Goal: Task Accomplishment & Management: Manage account settings

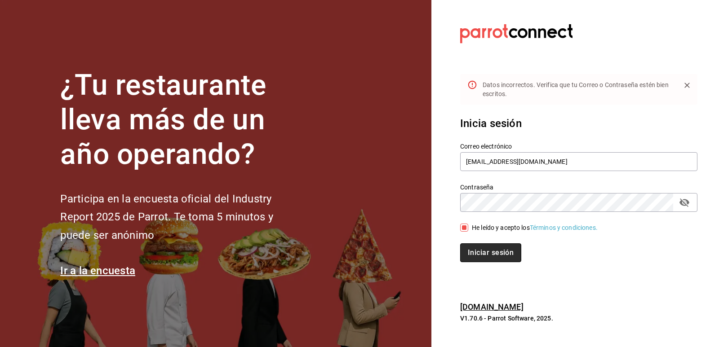
click at [499, 257] on button "Iniciar sesión" at bounding box center [490, 253] width 61 height 19
drag, startPoint x: 598, startPoint y: 158, endPoint x: 335, endPoint y: 180, distance: 263.9
click at [335, 180] on div "¿Tu restaurante lleva más de un año operando? Participa en la encuesta oficial …" at bounding box center [359, 173] width 719 height 347
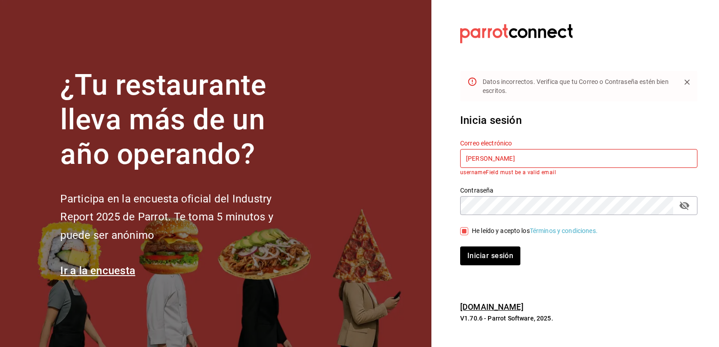
type input "J"
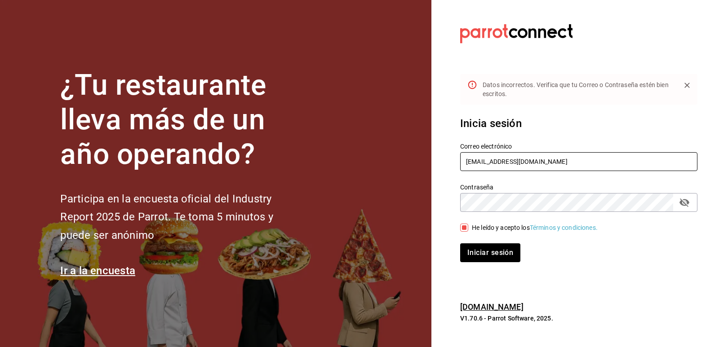
type input "johna2029@hotmail.com"
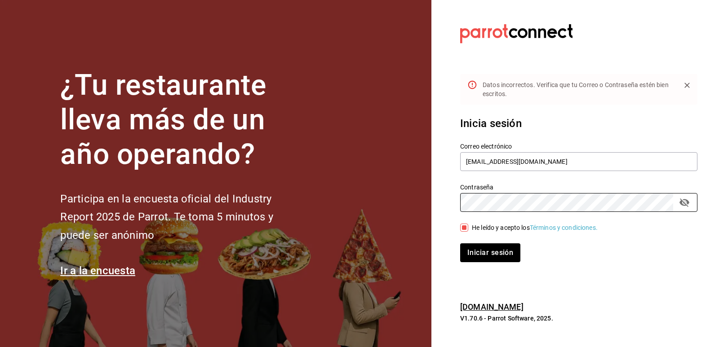
click at [418, 217] on div "¿Tu restaurante lleva más de un año operando? Participa en la encuesta oficial …" at bounding box center [359, 173] width 719 height 347
click at [475, 251] on button "Iniciar sesión" at bounding box center [490, 253] width 61 height 19
click at [682, 203] on icon "passwordField" at bounding box center [685, 203] width 10 height 9
click at [462, 230] on input "He leído y acepto los Términos y condiciones." at bounding box center [464, 228] width 8 height 8
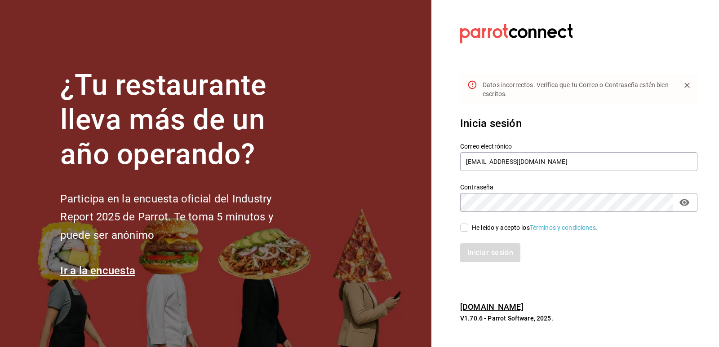
click at [467, 230] on input "He leído y acepto los Términos y condiciones." at bounding box center [464, 228] width 8 height 8
checkbox input "true"
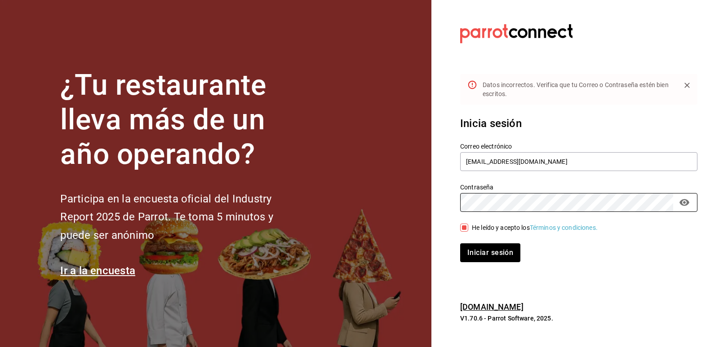
click at [482, 236] on div "Iniciar sesión" at bounding box center [573, 248] width 248 height 30
click at [485, 245] on button "Iniciar sesión" at bounding box center [490, 253] width 61 height 19
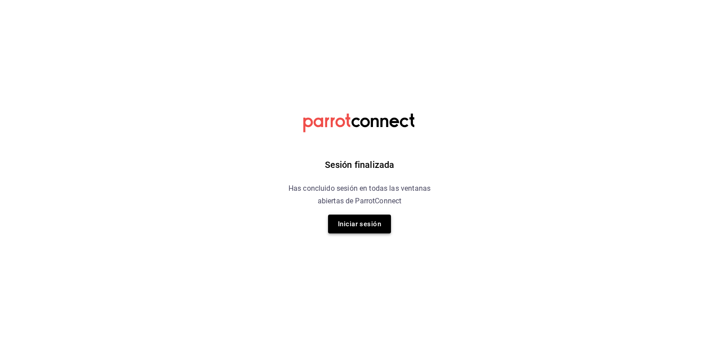
click at [378, 218] on button "Iniciar sesión" at bounding box center [359, 224] width 63 height 19
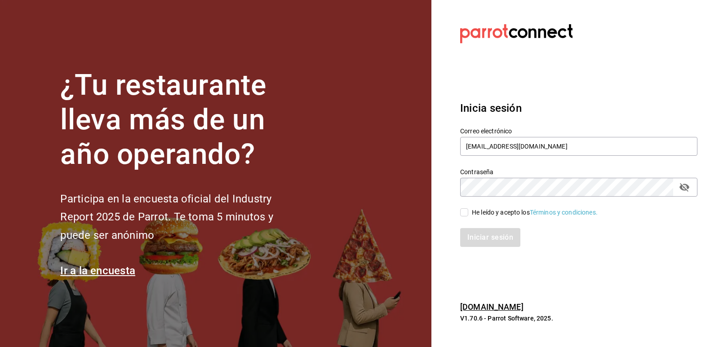
click at [690, 190] on button "passwordField" at bounding box center [684, 187] width 15 height 15
click at [467, 215] on input "He leído y acepto los Términos y condiciones." at bounding box center [464, 213] width 8 height 8
checkbox input "true"
click at [476, 233] on button "Iniciar sesión" at bounding box center [490, 237] width 61 height 19
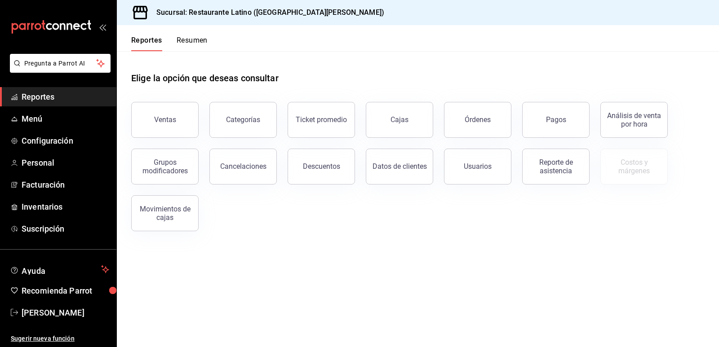
click at [192, 41] on button "Resumen" at bounding box center [192, 43] width 31 height 15
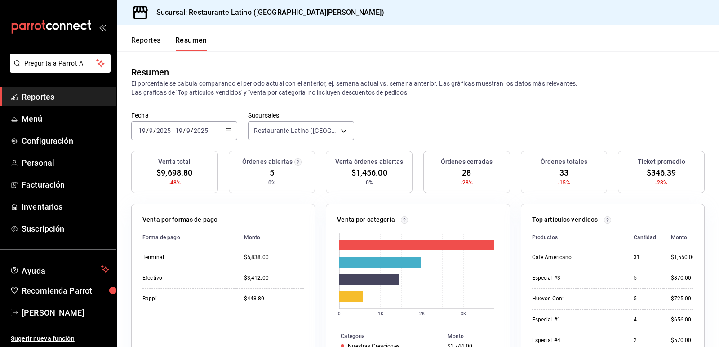
click at [50, 96] on span "Reportes" at bounding box center [66, 97] width 88 height 12
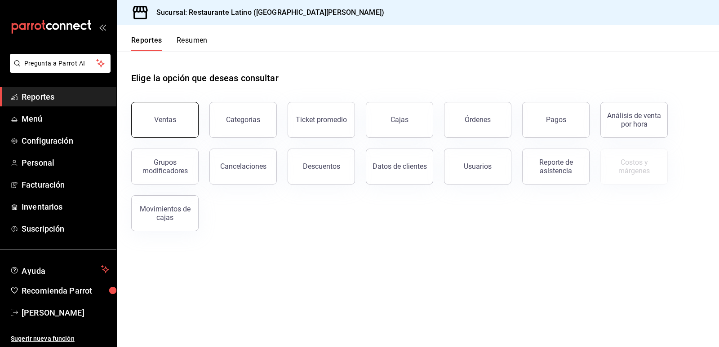
click at [193, 114] on button "Ventas" at bounding box center [164, 120] width 67 height 36
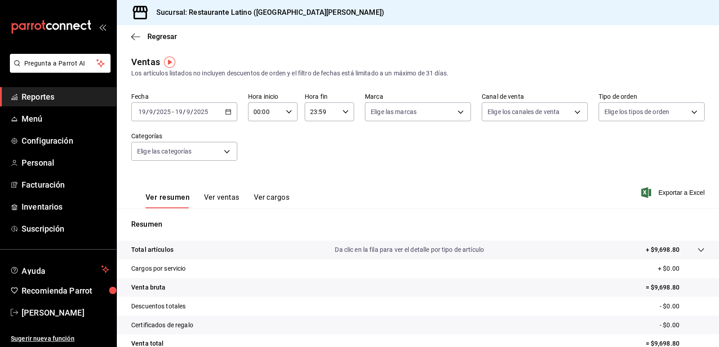
click at [231, 113] on div "2025-09-19 19 / 9 / 2025 - 2025-09-19 19 / 9 / 2025" at bounding box center [184, 111] width 106 height 19
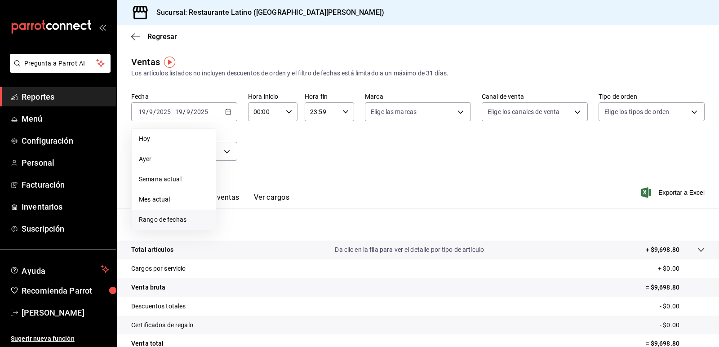
click at [186, 222] on span "Rango de fechas" at bounding box center [174, 219] width 70 height 9
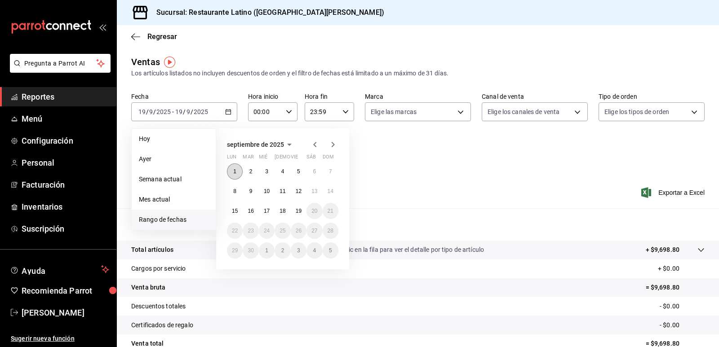
click at [239, 165] on button "1" at bounding box center [235, 172] width 16 height 16
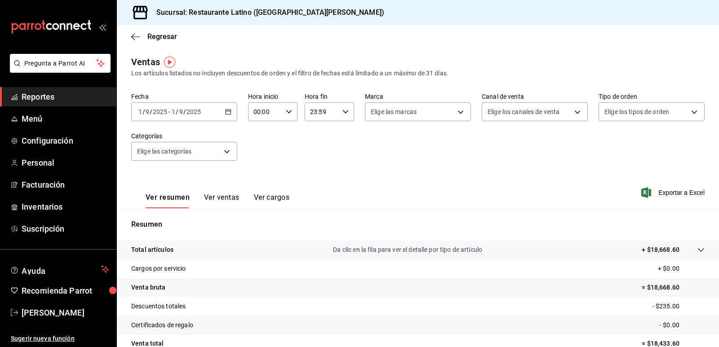
click at [218, 211] on div "Resumen Total artículos Da clic en la fila para ver el detalle por tipo de artí…" at bounding box center [418, 305] width 602 height 193
click at [220, 197] on button "Ver ventas" at bounding box center [222, 200] width 36 height 15
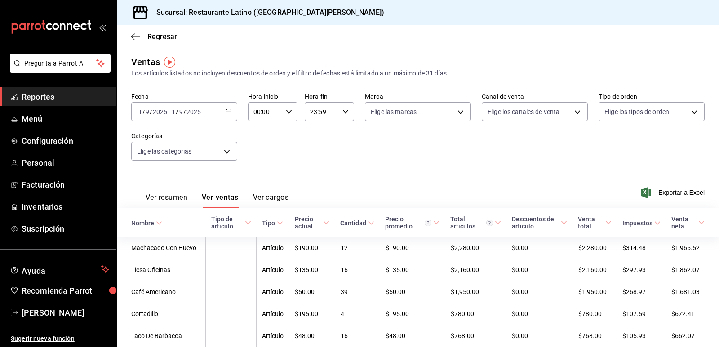
click at [229, 116] on div "2025-09-01 1 / 9 / 2025 - 2025-09-01 1 / 9 / 2025" at bounding box center [184, 111] width 106 height 19
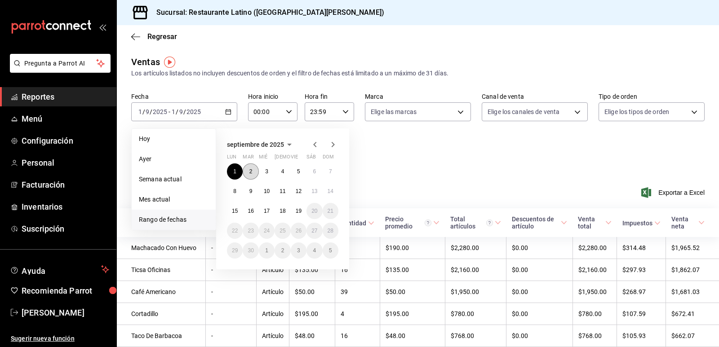
click at [249, 178] on button "2" at bounding box center [251, 172] width 16 height 16
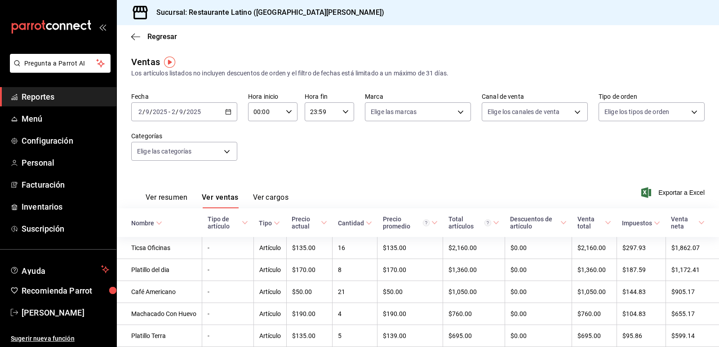
click at [229, 111] on \(Stroke\) "button" at bounding box center [228, 111] width 5 height 0
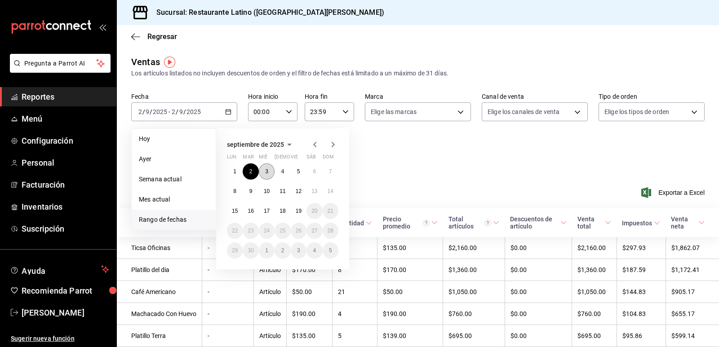
click at [274, 173] on button "3" at bounding box center [267, 172] width 16 height 16
click at [273, 173] on button "3" at bounding box center [267, 172] width 16 height 16
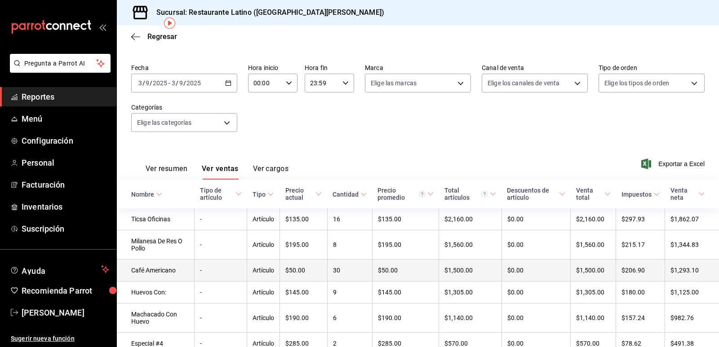
scroll to position [45, 0]
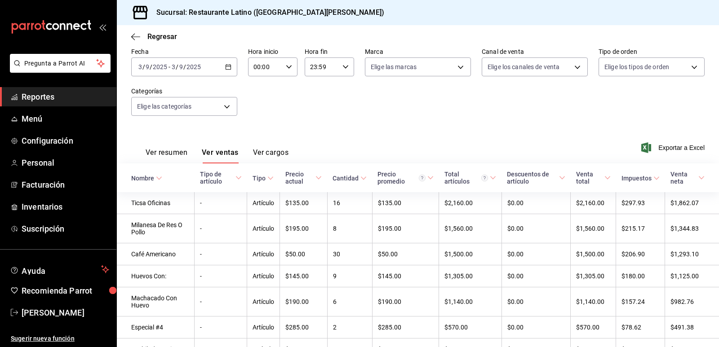
click at [231, 67] on div "2025-09-03 3 / 9 / 2025 - 2025-09-03 3 / 9 / 2025" at bounding box center [184, 67] width 106 height 19
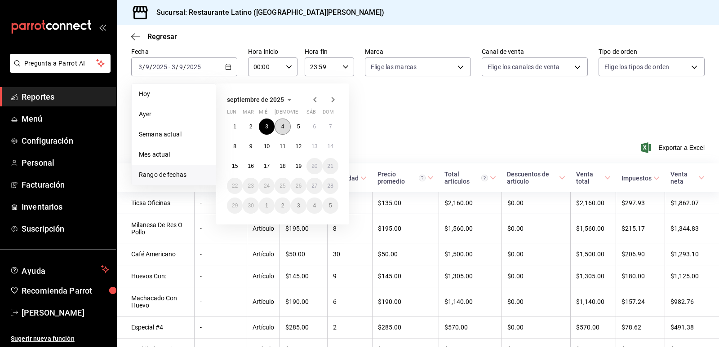
click at [278, 125] on button "4" at bounding box center [283, 127] width 16 height 16
click at [283, 129] on abbr "4" at bounding box center [282, 127] width 3 height 6
click at [283, 129] on div "Ver resumen Ver ventas Ver cargos Exportar a Excel" at bounding box center [418, 145] width 602 height 37
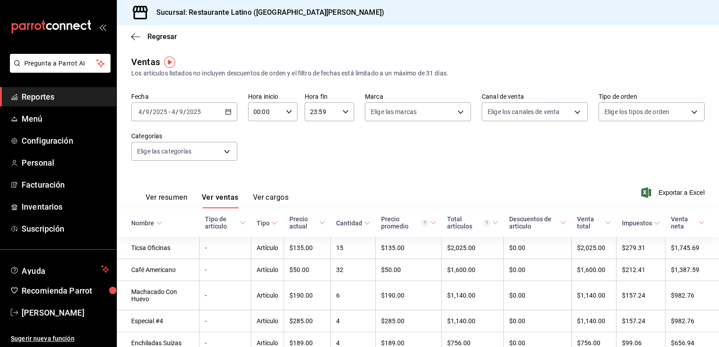
click at [226, 116] on div "2025-09-04 4 / 9 / 2025 - 2025-09-04 4 / 9 / 2025" at bounding box center [184, 111] width 106 height 19
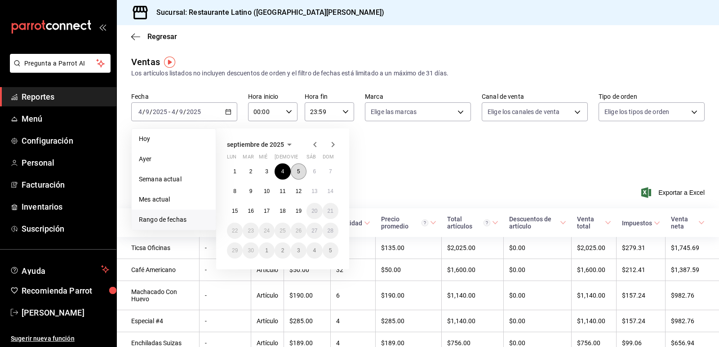
click at [302, 171] on button "5" at bounding box center [299, 172] width 16 height 16
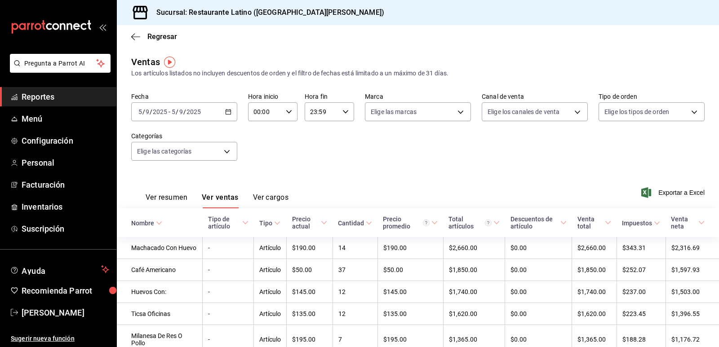
click at [230, 116] on div "2025-09-05 5 / 9 / 2025 - 2025-09-05 5 / 9 / 2025" at bounding box center [184, 111] width 106 height 19
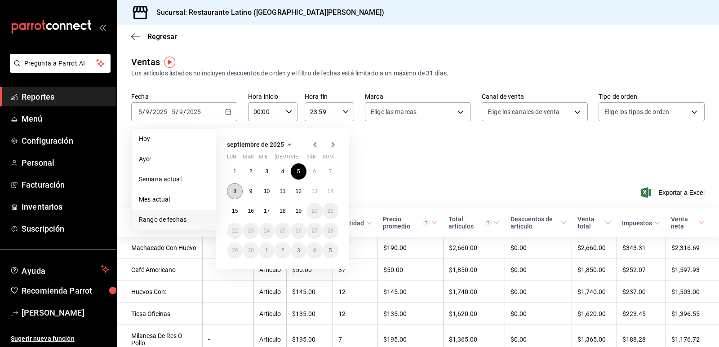
click at [240, 194] on button "8" at bounding box center [235, 191] width 16 height 16
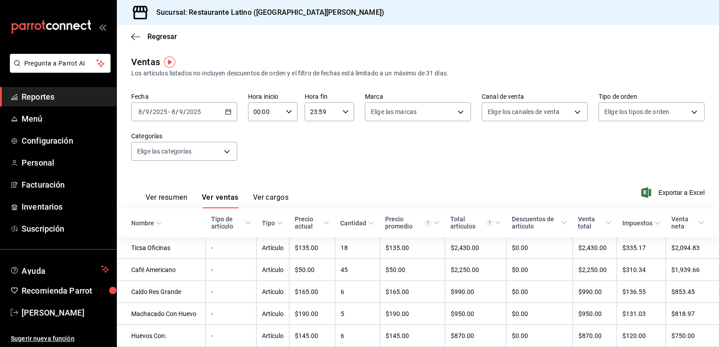
click at [228, 114] on icon "button" at bounding box center [228, 112] width 6 height 6
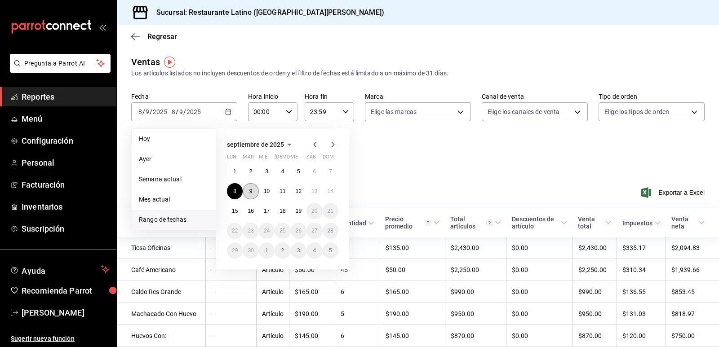
click at [254, 191] on button "9" at bounding box center [251, 191] width 16 height 16
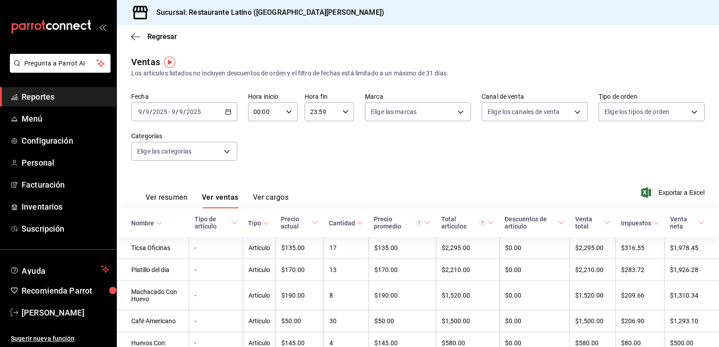
click at [222, 100] on div "Fecha 2025-09-09 9 / 9 / 2025 - 2025-09-09 9 / 9 / 2025" at bounding box center [184, 107] width 106 height 29
click at [231, 111] on div "2025-09-09 9 / 9 / 2025 - 2025-09-09 9 / 9 / 2025" at bounding box center [184, 111] width 106 height 19
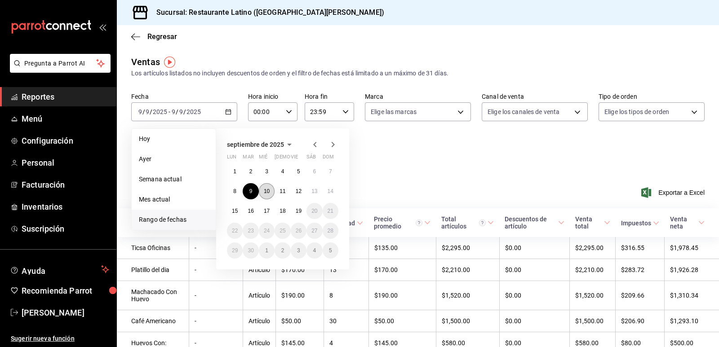
click at [271, 195] on button "10" at bounding box center [267, 191] width 16 height 16
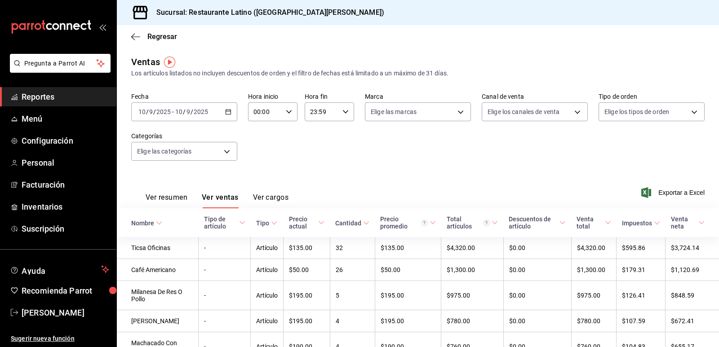
click at [222, 109] on div "2025-09-10 10 / 9 / 2025 - 2025-09-10 10 / 9 / 2025" at bounding box center [184, 111] width 106 height 19
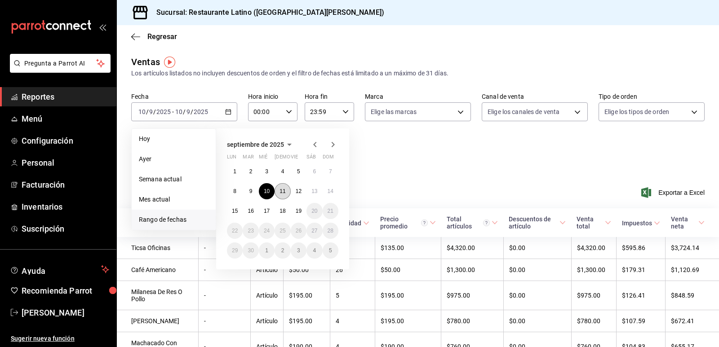
click at [282, 191] on abbr "11" at bounding box center [283, 191] width 6 height 6
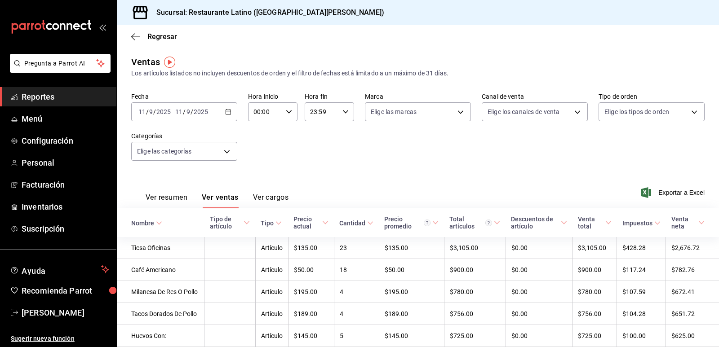
click at [238, 111] on div "Fecha 2025-09-11 11 / 9 / 2025 - 2025-09-11 11 / 9 / 2025 Hora inicio 00:00 Hor…" at bounding box center [418, 132] width 574 height 79
click at [232, 115] on div "2025-09-11 11 / 9 / 2025 - 2025-09-11 11 / 9 / 2025" at bounding box center [184, 111] width 106 height 19
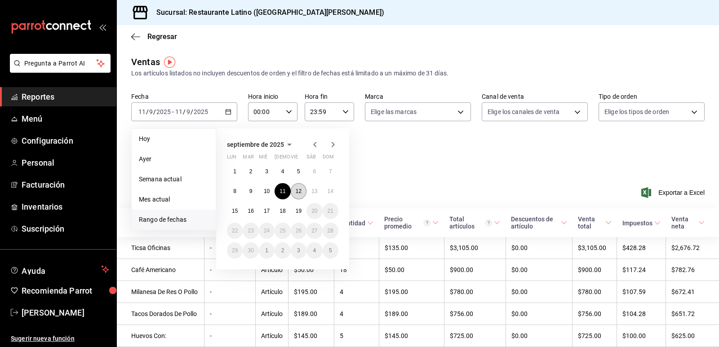
click at [302, 193] on abbr "12" at bounding box center [299, 191] width 6 height 6
click at [302, 193] on button "12" at bounding box center [299, 191] width 16 height 16
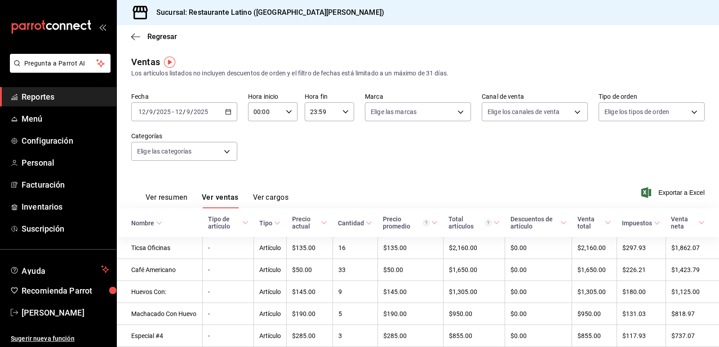
click at [231, 109] on div "2025-09-12 12 / 9 / 2025 - 2025-09-12 12 / 9 / 2025" at bounding box center [184, 111] width 106 height 19
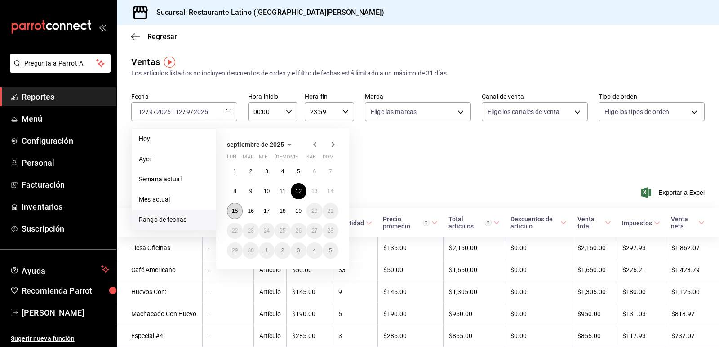
click at [241, 209] on button "15" at bounding box center [235, 211] width 16 height 16
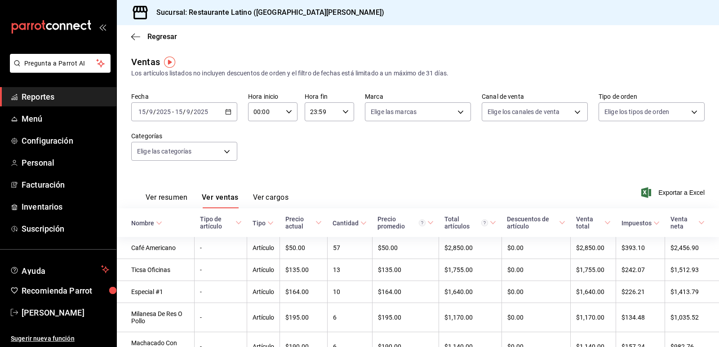
click at [229, 113] on \(Stroke\) "button" at bounding box center [228, 112] width 5 height 5
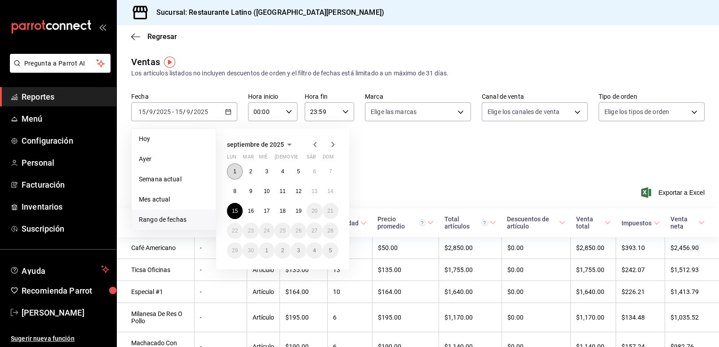
click at [236, 169] on abbr "1" at bounding box center [234, 172] width 3 height 6
click at [239, 209] on button "15" at bounding box center [235, 211] width 16 height 16
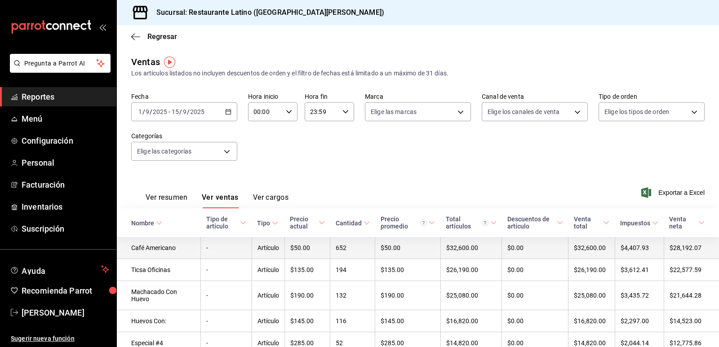
scroll to position [45, 0]
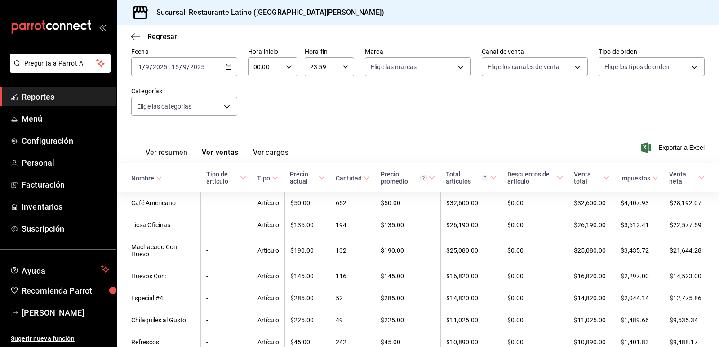
click at [221, 65] on div "2025-09-01 1 / 9 / 2025 - 2025-09-15 15 / 9 / 2025" at bounding box center [184, 67] width 106 height 19
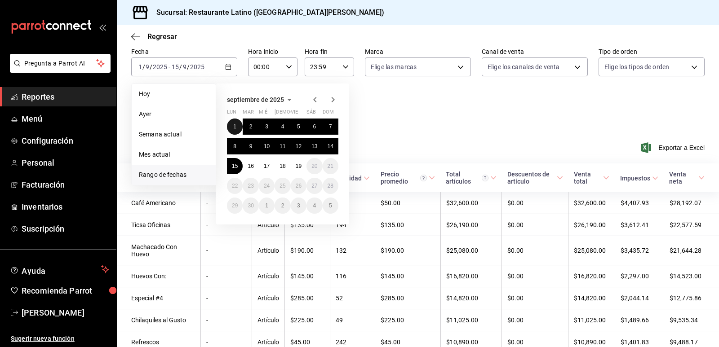
click at [236, 125] on abbr "1" at bounding box center [234, 127] width 3 height 6
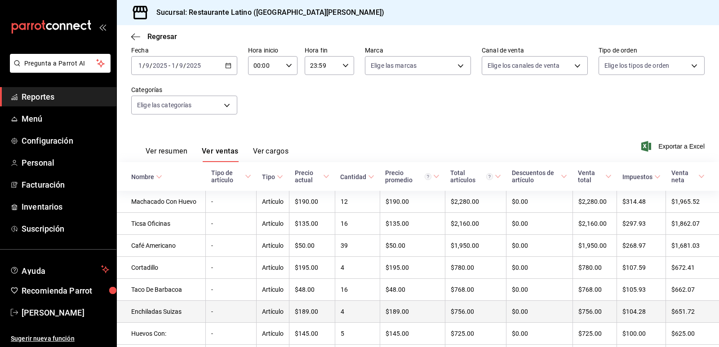
scroll to position [45, 0]
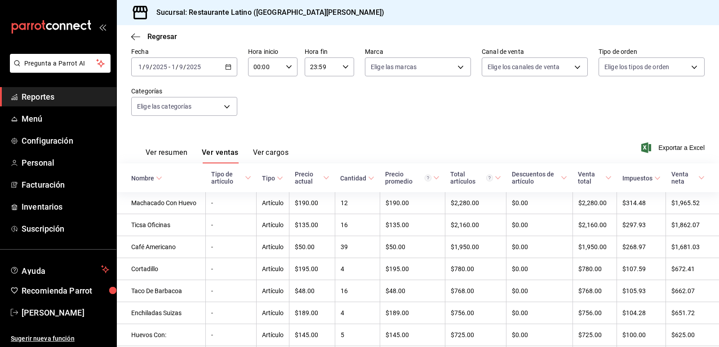
click at [229, 66] on icon "button" at bounding box center [228, 67] width 6 height 6
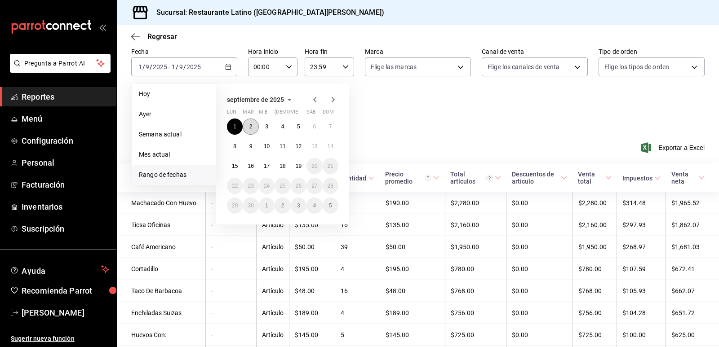
click at [251, 128] on abbr "2" at bounding box center [250, 127] width 3 height 6
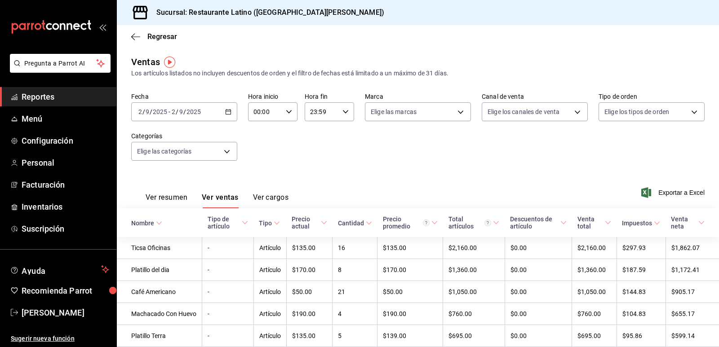
click at [232, 107] on div "2025-09-02 2 / 9 / 2025 - 2025-09-02 2 / 9 / 2025" at bounding box center [184, 111] width 106 height 19
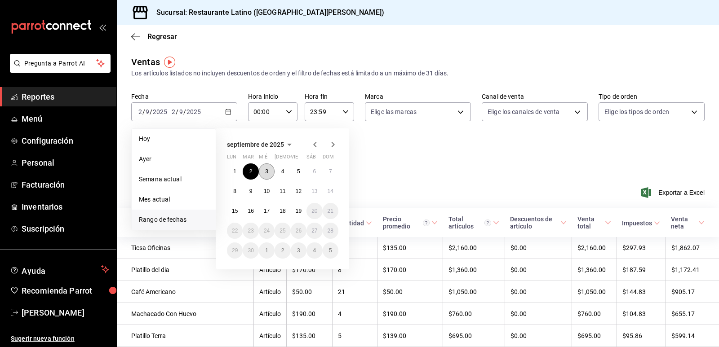
click at [266, 170] on abbr "3" at bounding box center [266, 172] width 3 height 6
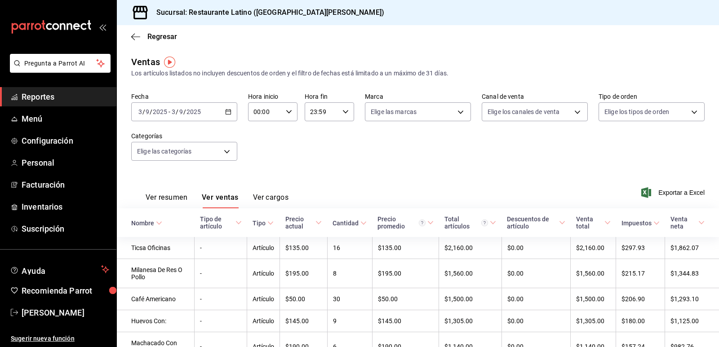
click at [229, 104] on div "2025-09-03 3 / 9 / 2025 - 2025-09-03 3 / 9 / 2025" at bounding box center [184, 111] width 106 height 19
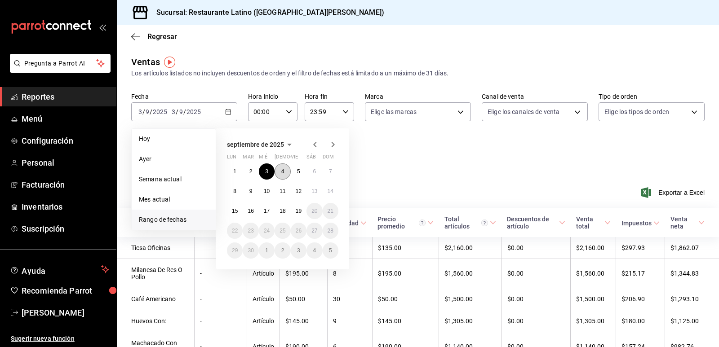
click at [277, 170] on button "4" at bounding box center [283, 172] width 16 height 16
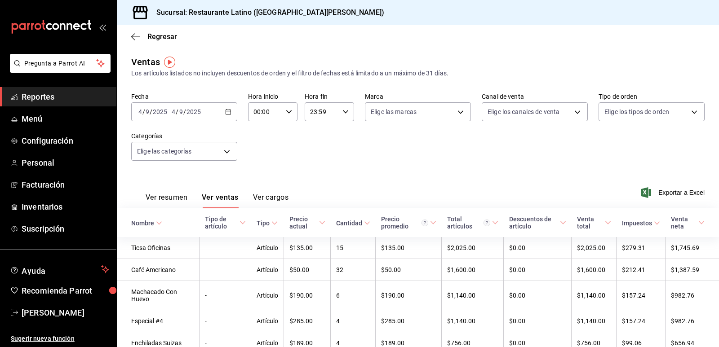
click at [227, 111] on icon "button" at bounding box center [228, 112] width 6 height 6
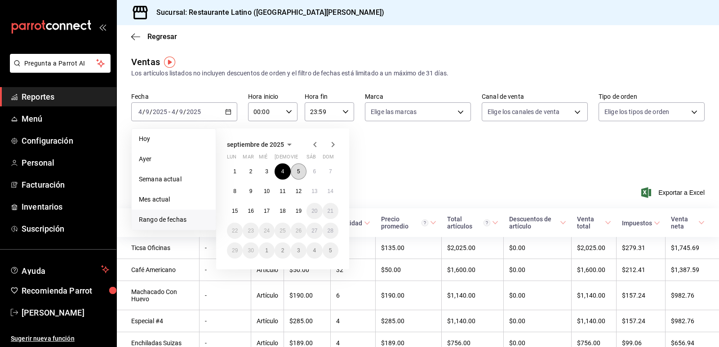
click at [296, 174] on button "5" at bounding box center [299, 172] width 16 height 16
click at [297, 173] on button "5" at bounding box center [299, 172] width 16 height 16
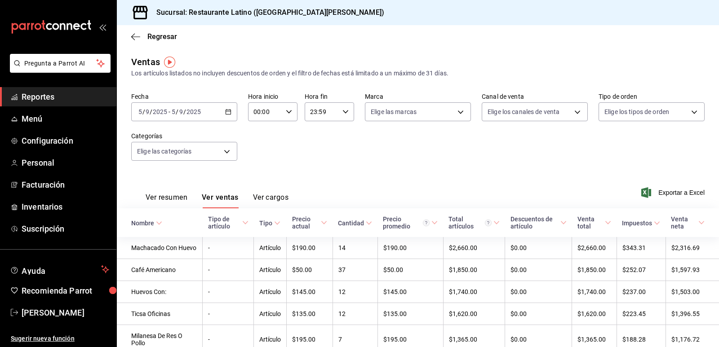
click at [229, 112] on icon "button" at bounding box center [228, 112] width 6 height 6
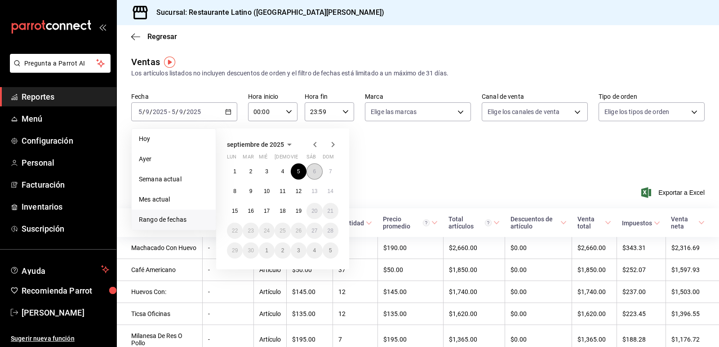
click at [319, 171] on button "6" at bounding box center [315, 172] width 16 height 16
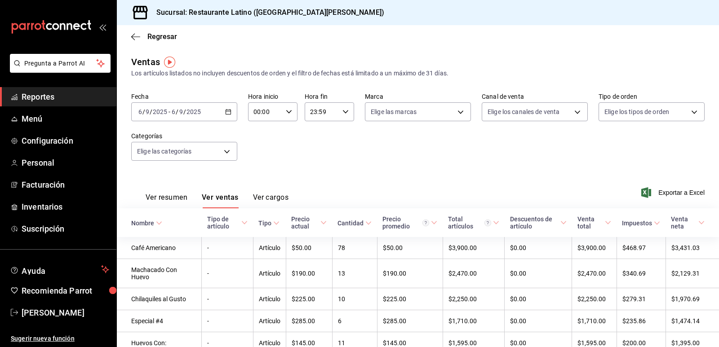
click at [232, 111] on div "2025-09-06 6 / 9 / 2025 - 2025-09-06 6 / 9 / 2025" at bounding box center [184, 111] width 106 height 19
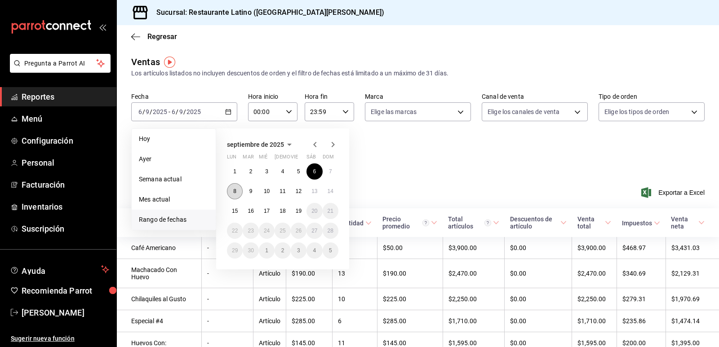
click at [236, 198] on button "8" at bounding box center [235, 191] width 16 height 16
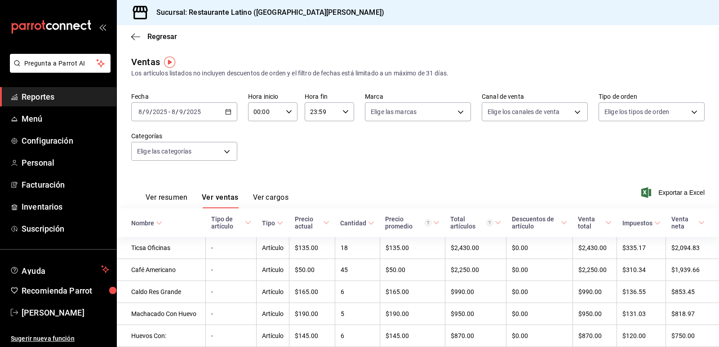
click at [235, 116] on div "2025-09-08 8 / 9 / 2025 - 2025-09-08 8 / 9 / 2025" at bounding box center [184, 111] width 106 height 19
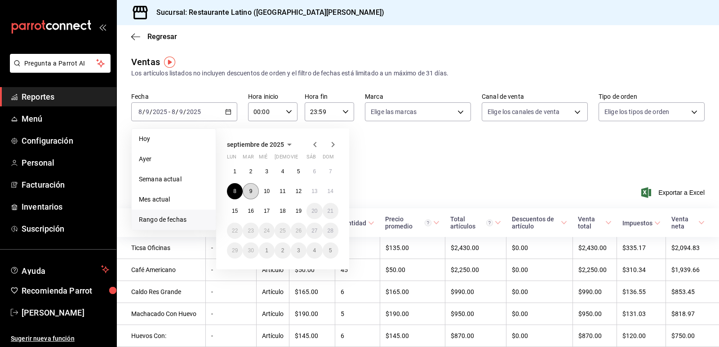
click at [256, 196] on button "9" at bounding box center [251, 191] width 16 height 16
click at [255, 195] on button "9" at bounding box center [251, 191] width 16 height 16
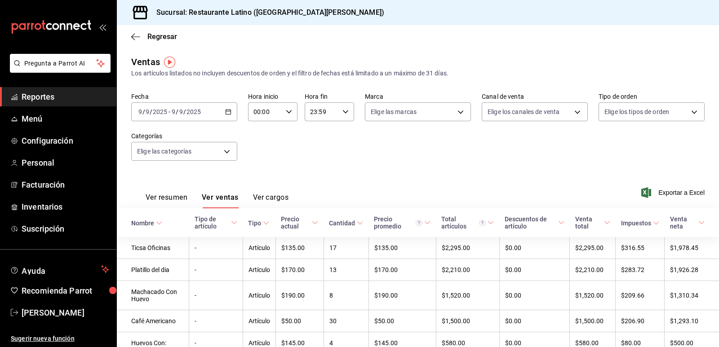
click at [226, 116] on div "2025-09-09 9 / 9 / 2025 - 2025-09-09 9 / 9 / 2025" at bounding box center [184, 111] width 106 height 19
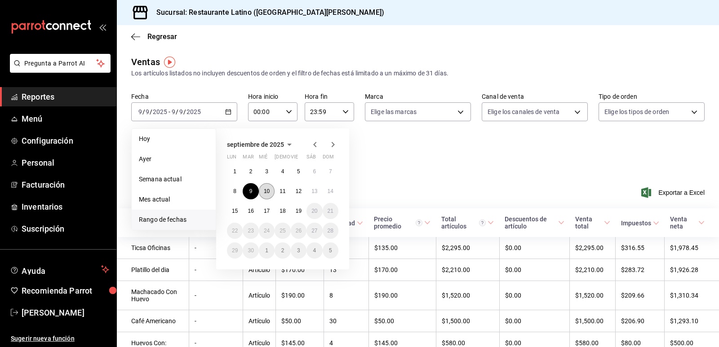
click at [269, 191] on abbr "10" at bounding box center [267, 191] width 6 height 6
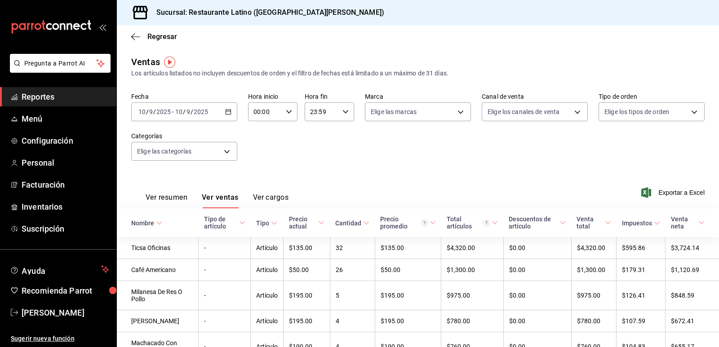
click at [229, 111] on \(Stroke\) "button" at bounding box center [228, 111] width 5 height 0
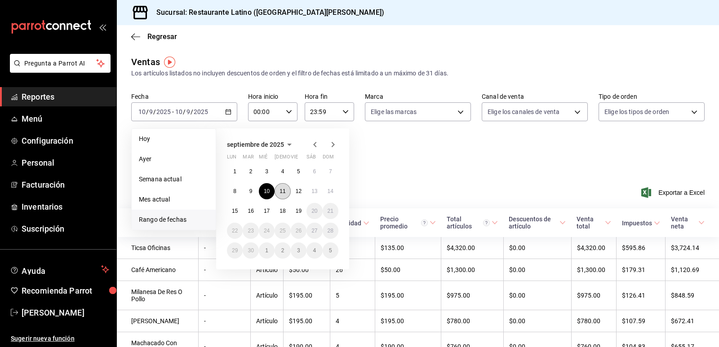
click at [283, 191] on abbr "11" at bounding box center [283, 191] width 6 height 6
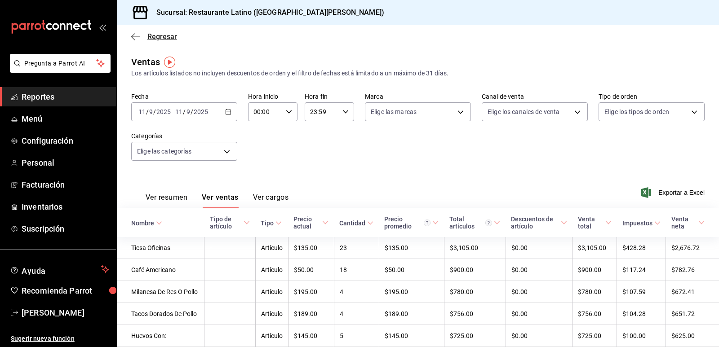
click at [139, 36] on icon "button" at bounding box center [135, 37] width 9 height 8
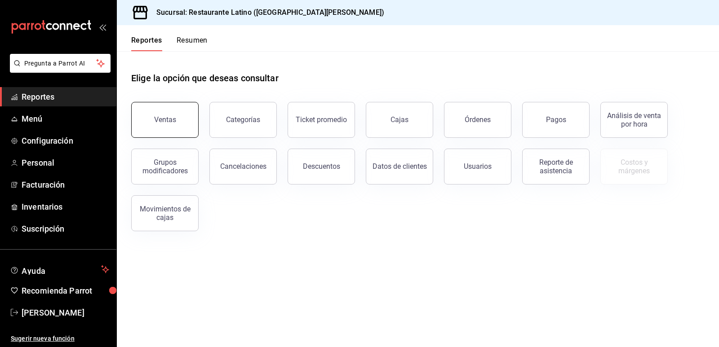
click at [180, 123] on button "Ventas" at bounding box center [164, 120] width 67 height 36
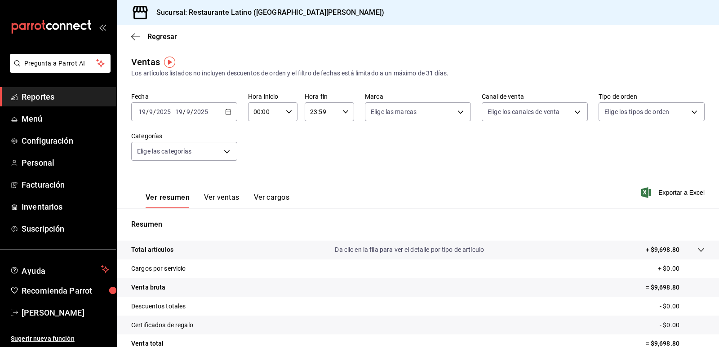
click at [139, 41] on div "Regresar" at bounding box center [418, 36] width 602 height 23
click at [156, 46] on div "Regresar" at bounding box center [418, 36] width 602 height 23
click at [174, 40] on span "Regresar" at bounding box center [162, 36] width 30 height 9
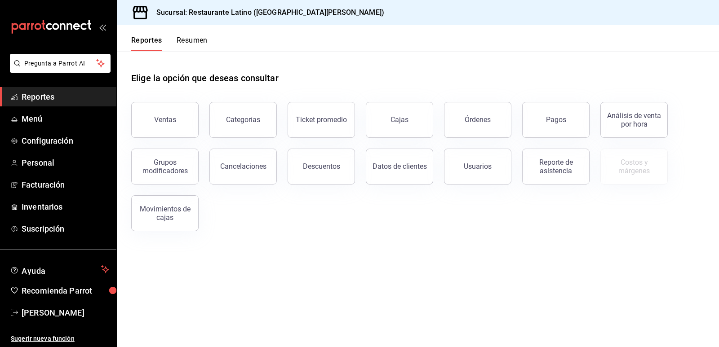
click at [199, 40] on button "Resumen" at bounding box center [192, 43] width 31 height 15
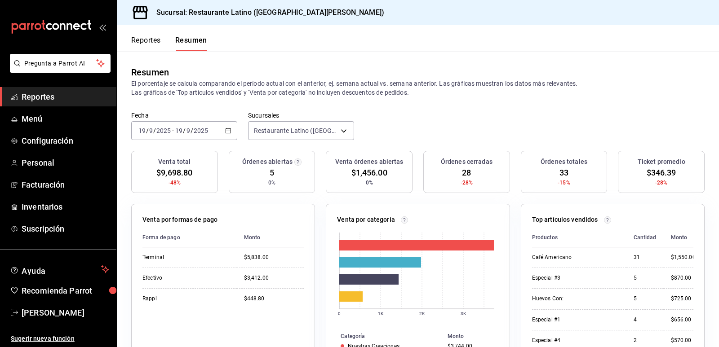
drag, startPoint x: 353, startPoint y: 175, endPoint x: 244, endPoint y: 164, distance: 109.8
click at [353, 175] on span "$1,456.00" at bounding box center [369, 173] width 36 height 12
click at [158, 167] on span "$9,698.80" at bounding box center [174, 173] width 36 height 12
click at [338, 175] on div "Venta órdenes abiertas $1,456.00 0%" at bounding box center [369, 172] width 87 height 42
drag, startPoint x: 177, startPoint y: 176, endPoint x: 182, endPoint y: 175, distance: 5.5
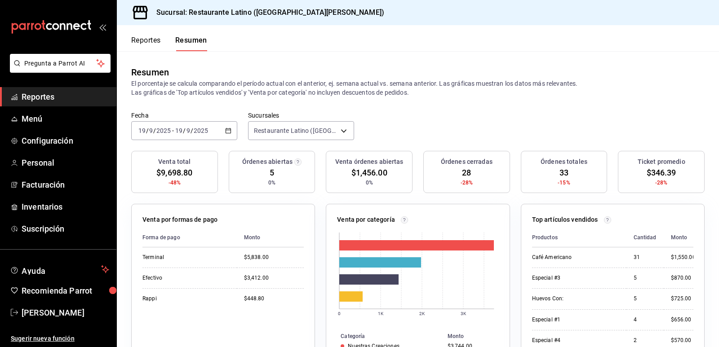
click at [178, 176] on span "$9,698.80" at bounding box center [174, 173] width 36 height 12
click at [148, 42] on button "Reportes" at bounding box center [146, 43] width 30 height 15
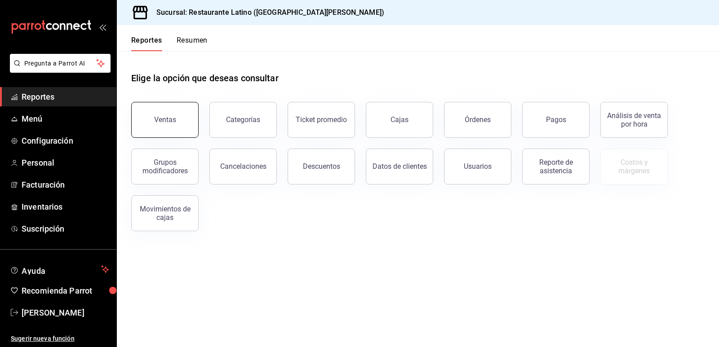
click at [164, 129] on button "Ventas" at bounding box center [164, 120] width 67 height 36
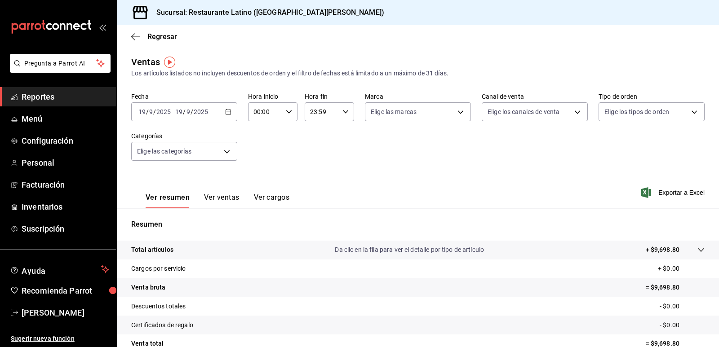
click at [221, 199] on button "Ver ventas" at bounding box center [222, 200] width 36 height 15
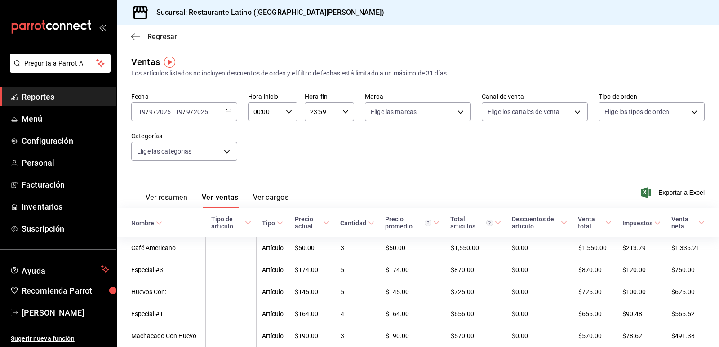
click at [137, 40] on icon "button" at bounding box center [135, 37] width 9 height 8
